Goal: Information Seeking & Learning: Learn about a topic

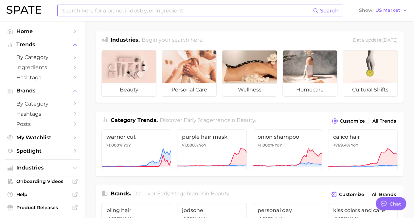
click at [144, 10] on input at bounding box center [188, 10] width 252 height 11
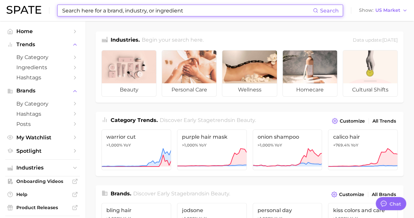
paste input "body pads"
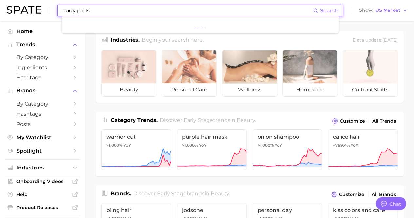
type input "body pads"
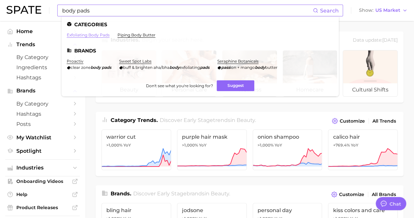
click at [103, 34] on link "exfoliating body pads" at bounding box center [88, 34] width 43 height 5
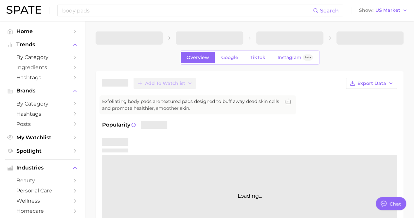
type textarea "x"
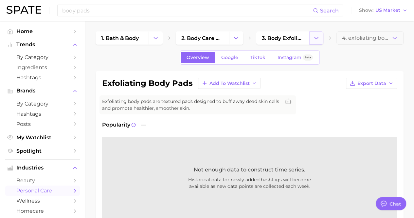
click at [320, 39] on button "Change Category" at bounding box center [317, 37] width 14 height 13
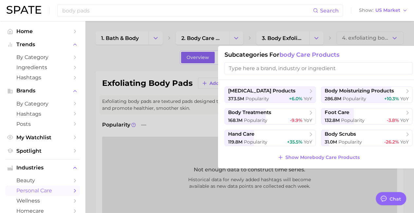
click at [298, 42] on div at bounding box center [207, 106] width 414 height 213
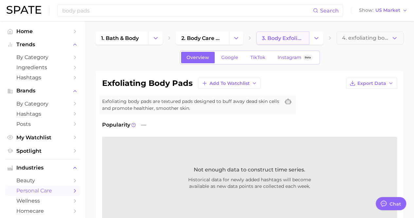
click at [272, 38] on span "3. body exfoliating tools" at bounding box center [283, 38] width 42 height 6
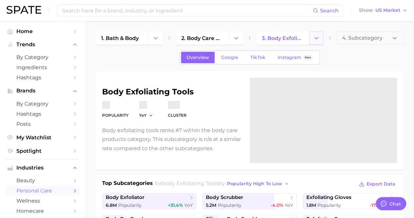
click at [317, 37] on icon "Change Category" at bounding box center [316, 38] width 7 height 7
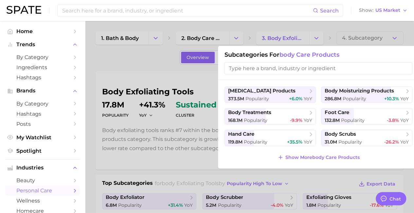
click at [320, 154] on button "Show More body care products" at bounding box center [319, 157] width 86 height 9
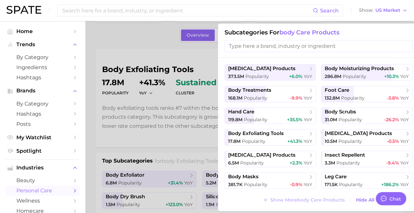
scroll to position [33, 0]
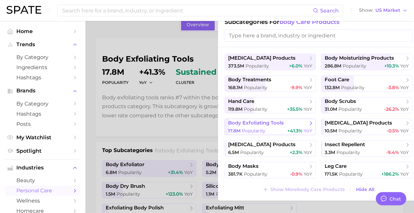
click at [266, 126] on span "body exfoliating tools" at bounding box center [268, 123] width 80 height 7
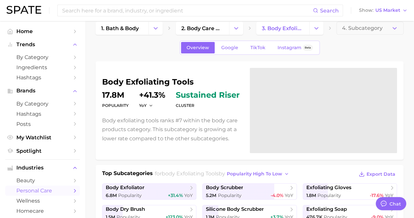
scroll to position [0, 0]
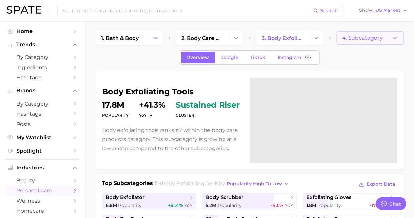
click at [348, 35] on span "4. Subcategory" at bounding box center [362, 38] width 41 height 6
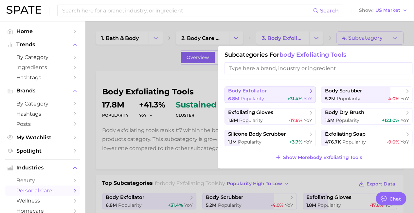
click at [283, 98] on div "6.8m Popularity +31.4% YoY" at bounding box center [270, 99] width 84 height 6
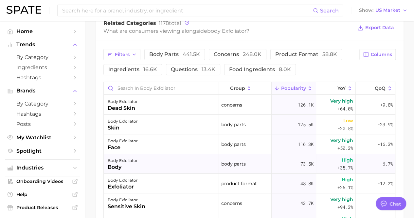
click at [153, 161] on div "body exfoliator body" at bounding box center [161, 164] width 115 height 20
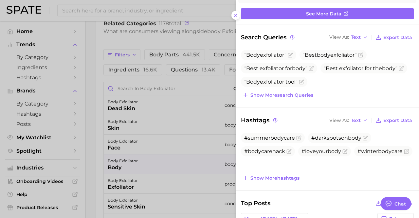
scroll to position [98, 0]
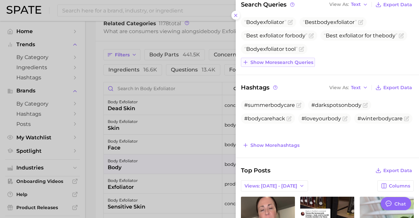
click at [286, 64] on span "Show more search queries" at bounding box center [282, 63] width 63 height 6
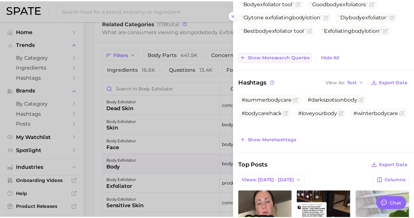
scroll to position [92, 0]
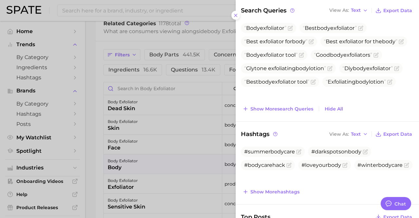
click at [217, 79] on div at bounding box center [209, 109] width 419 height 218
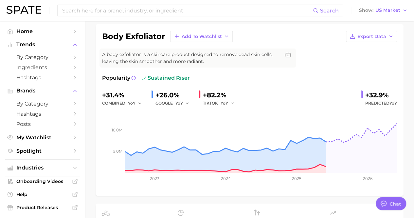
scroll to position [0, 0]
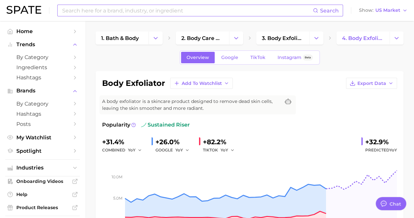
click at [228, 14] on input at bounding box center [188, 10] width 252 height 11
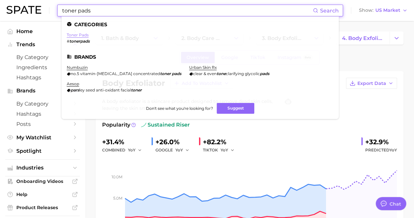
type input "toner pads"
click at [73, 35] on link "toner pads" at bounding box center [78, 34] width 22 height 5
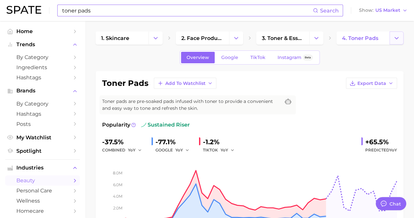
click at [400, 38] on icon "Change Category" at bounding box center [396, 38] width 7 height 7
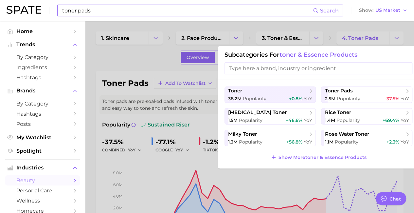
click at [398, 37] on div at bounding box center [207, 106] width 414 height 213
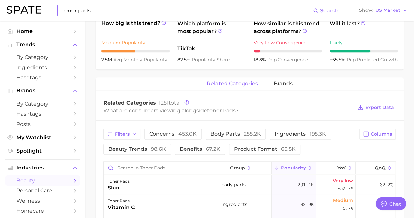
scroll to position [262, 0]
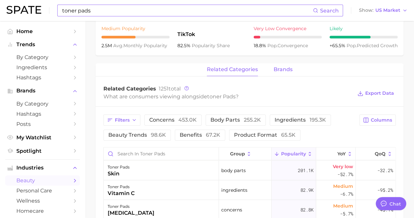
click at [276, 72] on span "brands" at bounding box center [283, 70] width 19 height 6
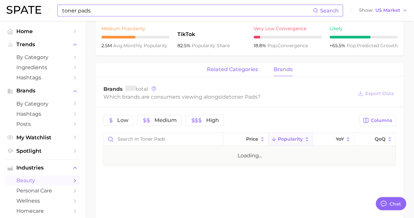
click at [233, 70] on span "related categories" at bounding box center [232, 70] width 51 height 6
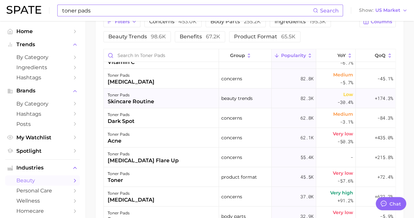
scroll to position [0, 0]
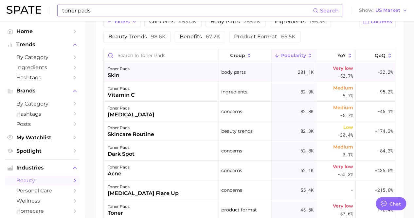
click at [178, 75] on div "toner pads skin" at bounding box center [161, 72] width 115 height 20
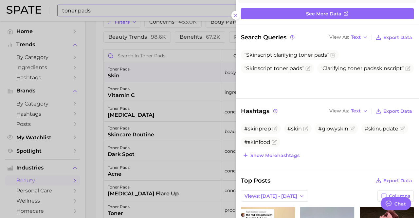
scroll to position [98, 0]
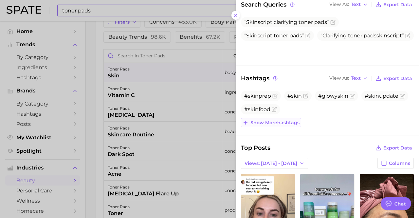
click at [298, 123] on span "Show more hashtags" at bounding box center [275, 123] width 49 height 6
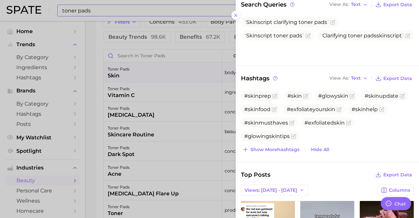
scroll to position [131, 0]
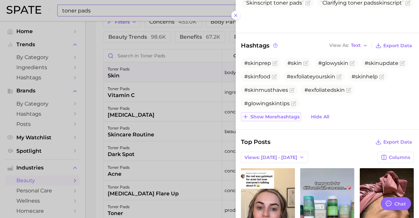
click at [296, 115] on span "Show more hashtags" at bounding box center [275, 117] width 49 height 6
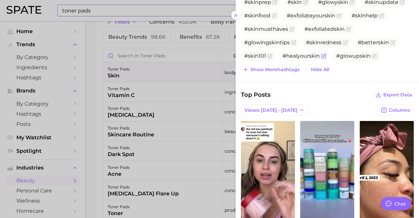
scroll to position [197, 0]
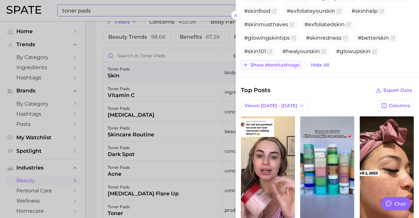
click at [278, 62] on span "Show more hashtags" at bounding box center [275, 65] width 49 height 6
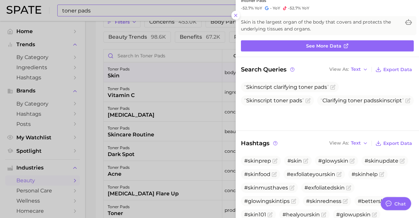
scroll to position [0, 0]
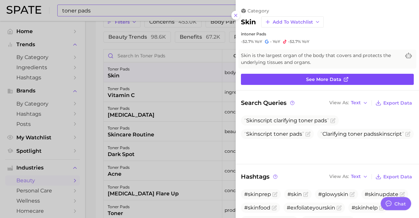
click at [304, 80] on link "See more data" at bounding box center [327, 79] width 173 height 11
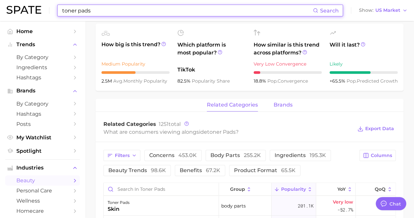
scroll to position [229, 0]
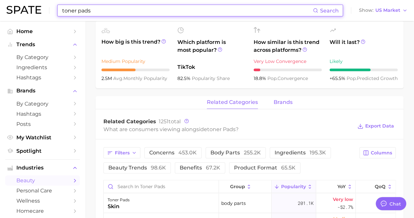
click at [290, 99] on span "brands" at bounding box center [283, 102] width 19 height 6
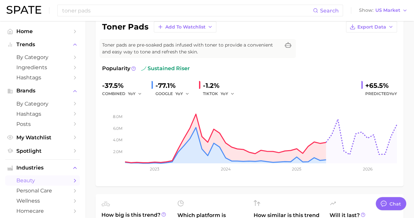
scroll to position [0, 0]
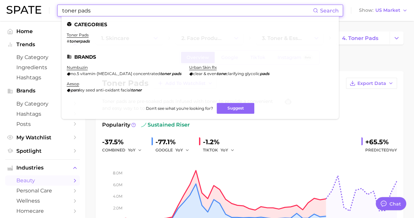
click at [142, 8] on input "toner pads" at bounding box center [188, 10] width 252 height 11
drag, startPoint x: 102, startPoint y: 11, endPoint x: 33, endPoint y: 11, distance: 68.5
click at [33, 11] on div "toner pads Search Categories toner pads # tonerpads Brands numbuzin no.5 vitami…" at bounding box center [207, 10] width 401 height 21
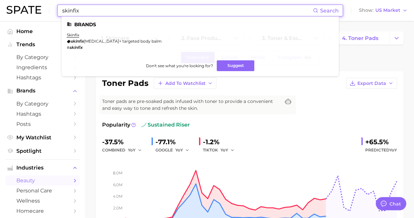
drag, startPoint x: 106, startPoint y: 11, endPoint x: 43, endPoint y: 14, distance: 62.9
click at [43, 14] on div "skinfix Search Brands skinfix skinfix [MEDICAL_DATA]+ targeted body balm # skin…" at bounding box center [207, 10] width 401 height 21
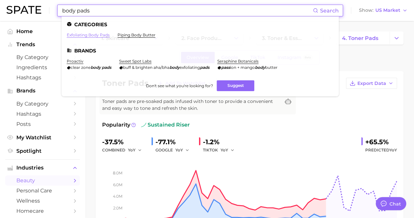
type input "body pads"
click at [88, 36] on link "exfoliating body pads" at bounding box center [88, 34] width 43 height 5
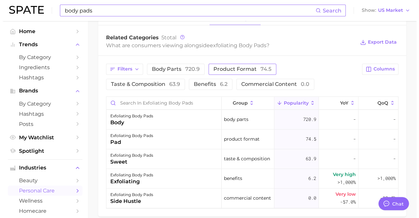
scroll to position [328, 0]
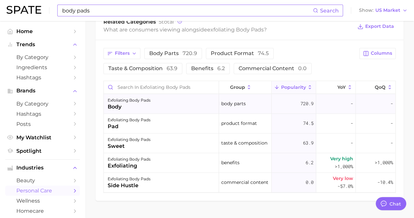
click at [210, 106] on div "exfoliating body pads body" at bounding box center [161, 104] width 115 height 20
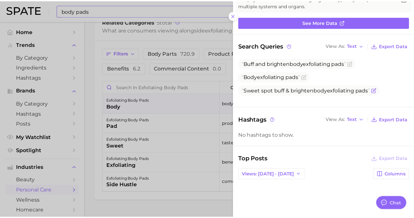
scroll to position [66, 0]
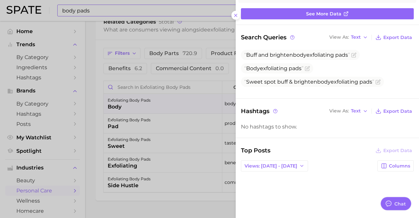
click at [203, 83] on div at bounding box center [209, 109] width 419 height 218
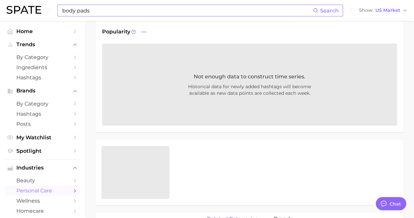
scroll to position [0, 0]
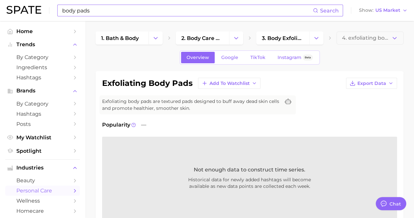
drag, startPoint x: 212, startPoint y: 157, endPoint x: 202, endPoint y: 149, distance: 11.9
click at [211, 157] on div "Not enough data to construct time series. Historical data for newly added hasht…" at bounding box center [249, 178] width 295 height 82
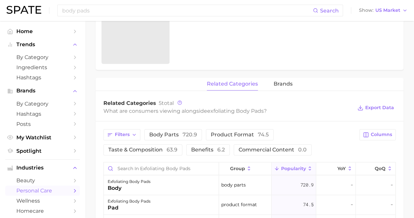
scroll to position [295, 0]
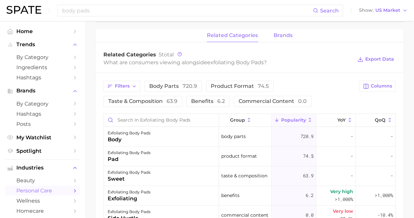
click at [278, 37] on span "brands" at bounding box center [283, 35] width 19 height 6
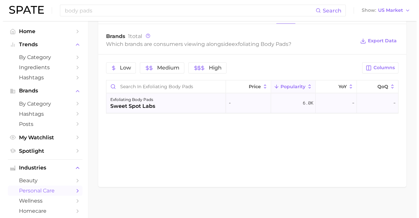
scroll to position [276, 0]
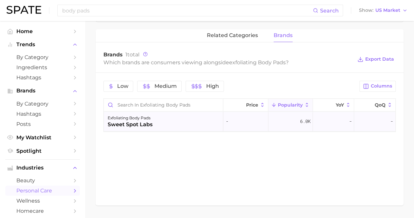
click at [187, 119] on div "exfoliating body pads sweet spot labs" at bounding box center [164, 122] width 120 height 20
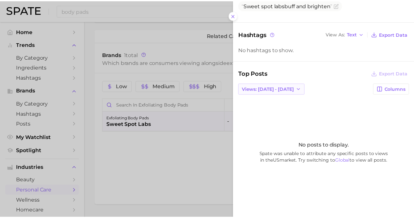
scroll to position [0, 0]
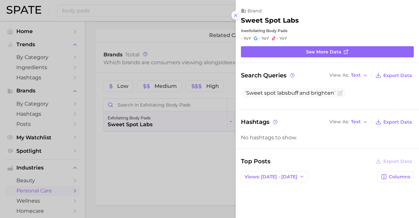
click at [234, 12] on button at bounding box center [236, 15] width 9 height 9
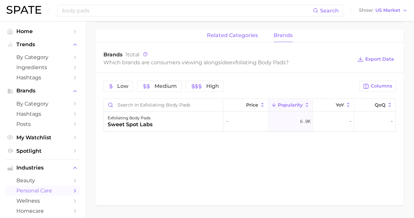
click at [234, 36] on span "related categories" at bounding box center [232, 35] width 51 height 6
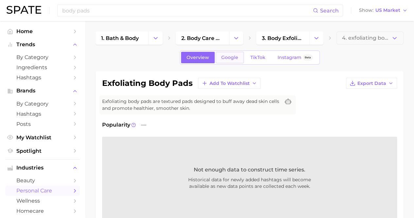
click at [236, 57] on span "Google" at bounding box center [229, 58] width 17 height 6
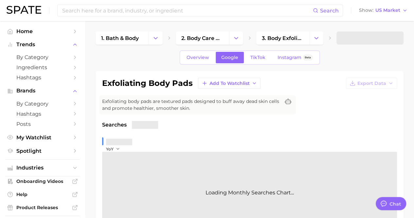
type textarea "x"
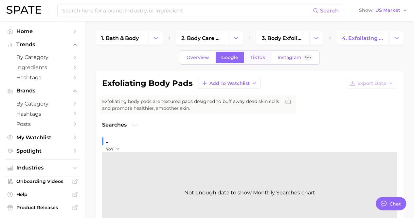
click at [260, 60] on link "TikTok" at bounding box center [258, 57] width 26 height 11
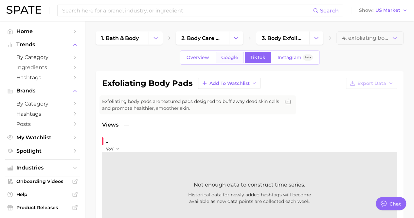
click at [220, 57] on link "Google" at bounding box center [230, 57] width 28 height 11
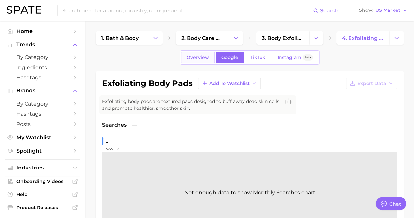
click at [207, 62] on link "Overview" at bounding box center [198, 57] width 34 height 11
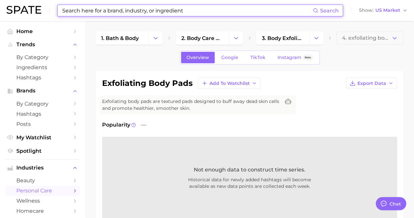
click at [138, 10] on input at bounding box center [188, 10] width 252 height 11
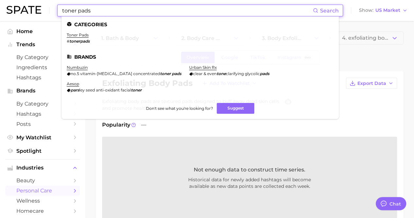
type input "toner pads"
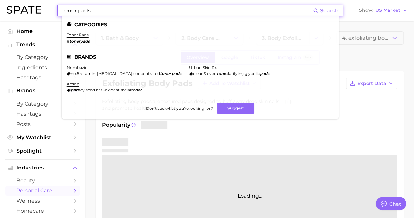
click at [68, 39] on span "#" at bounding box center [68, 41] width 3 height 5
click at [67, 35] on link "toner pads" at bounding box center [78, 34] width 22 height 5
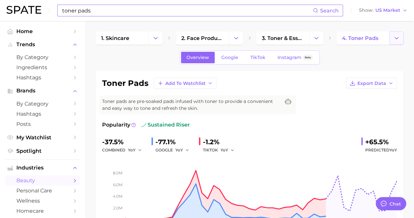
click at [404, 34] on button "Change Category" at bounding box center [397, 37] width 14 height 13
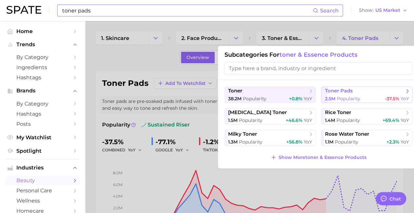
click at [332, 94] on button "toner pads 2.5m Popularity -37.5% YoY" at bounding box center [366, 94] width 91 height 16
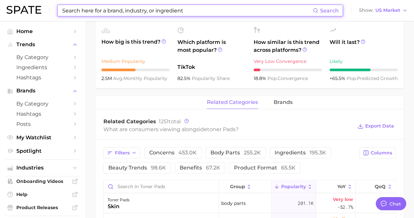
scroll to position [262, 0]
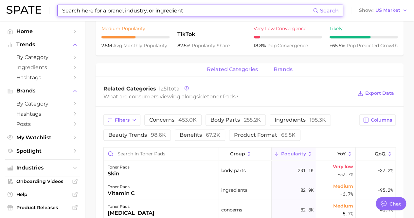
click at [280, 68] on span "brands" at bounding box center [283, 70] width 19 height 6
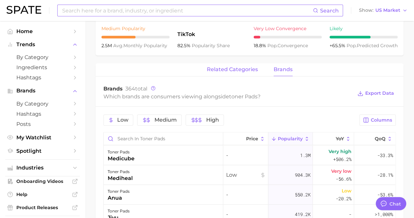
click at [245, 71] on span "related categories" at bounding box center [232, 70] width 51 height 6
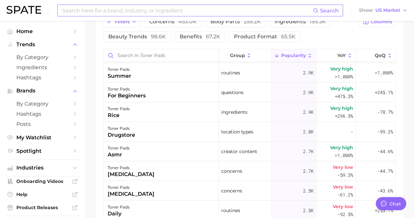
scroll to position [1147, 0]
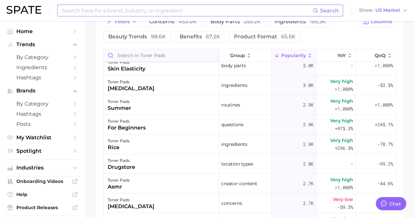
click at [161, 53] on input "Search in toner pads" at bounding box center [161, 55] width 115 height 12
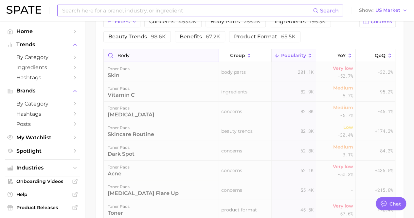
scroll to position [316, 0]
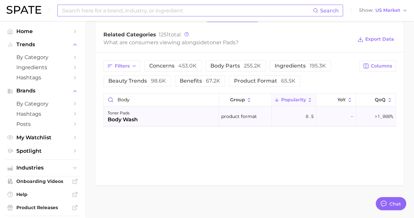
click at [168, 115] on div "toner pads body wash" at bounding box center [161, 116] width 115 height 20
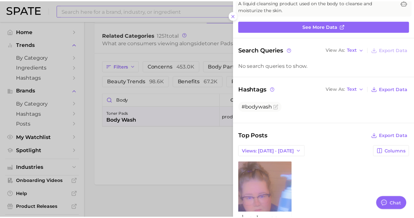
scroll to position [126, 0]
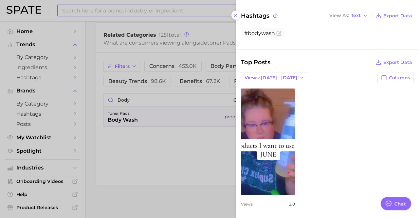
click at [216, 142] on div at bounding box center [209, 109] width 419 height 218
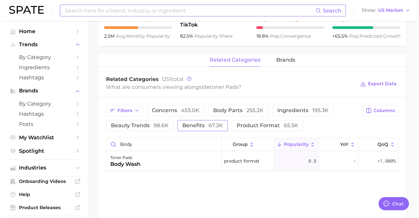
scroll to position [250, 0]
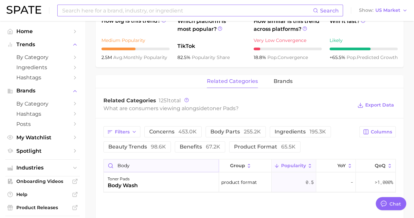
drag, startPoint x: 136, startPoint y: 165, endPoint x: 117, endPoint y: 166, distance: 19.4
click at [117, 166] on input "body" at bounding box center [161, 165] width 115 height 12
type input "pads"
click at [147, 181] on div "toner pads pad" at bounding box center [161, 182] width 115 height 20
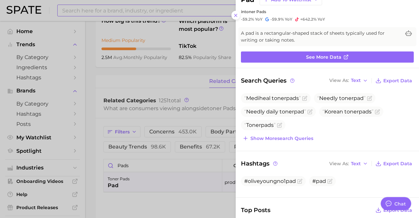
scroll to position [33, 0]
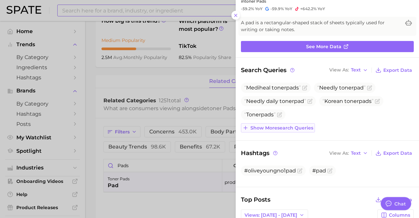
click at [291, 125] on span "Show more search queries" at bounding box center [282, 128] width 63 height 6
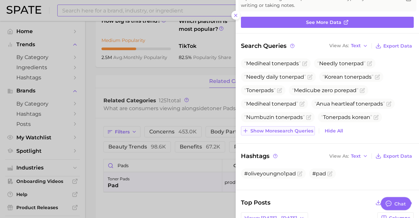
scroll to position [66, 0]
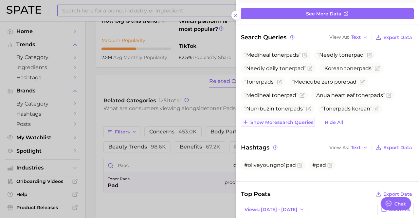
click at [291, 125] on button "Show more search queries" at bounding box center [278, 122] width 74 height 9
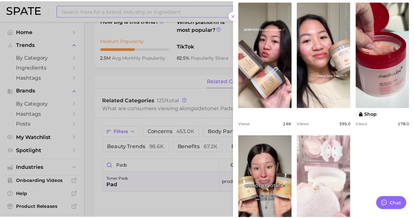
scroll to position [328, 0]
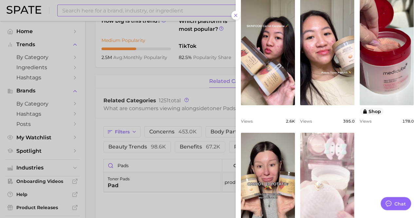
click at [411, 62] on div "Top Posts Export Data Views: Aug 3 - 10 Columns view post on TikTok Views 2.6k …" at bounding box center [327, 120] width 183 height 304
click at [237, 15] on icon at bounding box center [235, 15] width 5 height 5
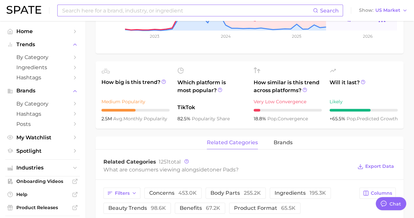
scroll to position [316, 0]
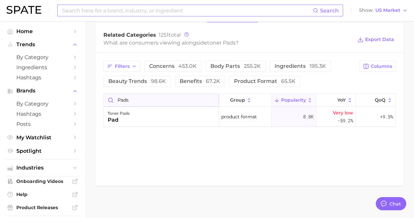
click at [212, 99] on input "pads" at bounding box center [161, 100] width 115 height 12
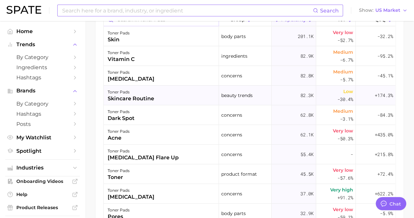
scroll to position [381, 0]
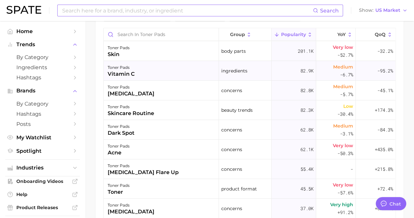
click at [153, 74] on div "toner pads vitamin c" at bounding box center [161, 71] width 115 height 20
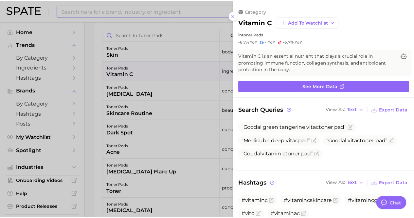
scroll to position [0, 0]
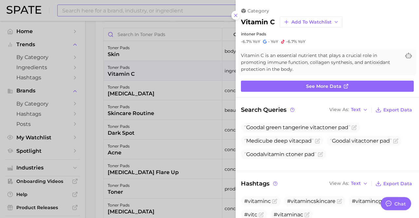
click at [153, 74] on div at bounding box center [209, 109] width 419 height 218
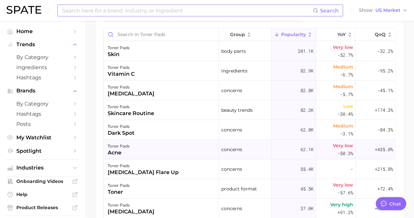
click at [151, 148] on div "toner pads acne" at bounding box center [161, 150] width 115 height 20
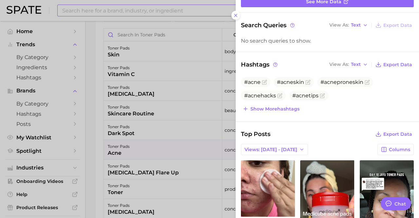
scroll to position [164, 0]
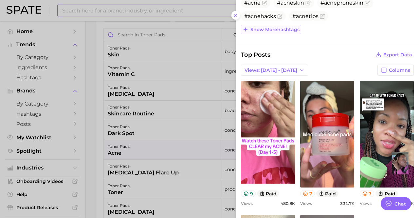
click at [251, 30] on span "Show more hashtags" at bounding box center [275, 30] width 49 height 6
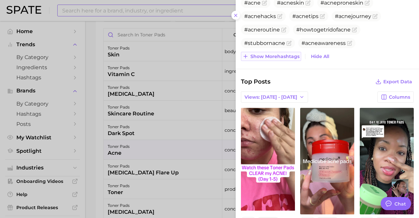
click at [264, 57] on span "Show more hashtags" at bounding box center [275, 57] width 49 height 6
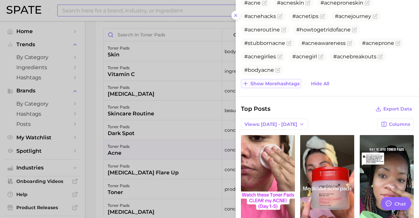
click at [262, 81] on span "Show more hashtags" at bounding box center [275, 84] width 49 height 6
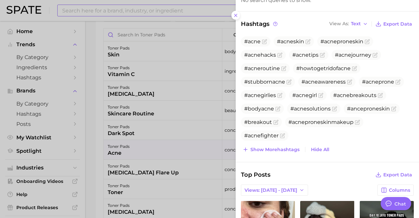
scroll to position [92, 0]
